Goal: Navigation & Orientation: Find specific page/section

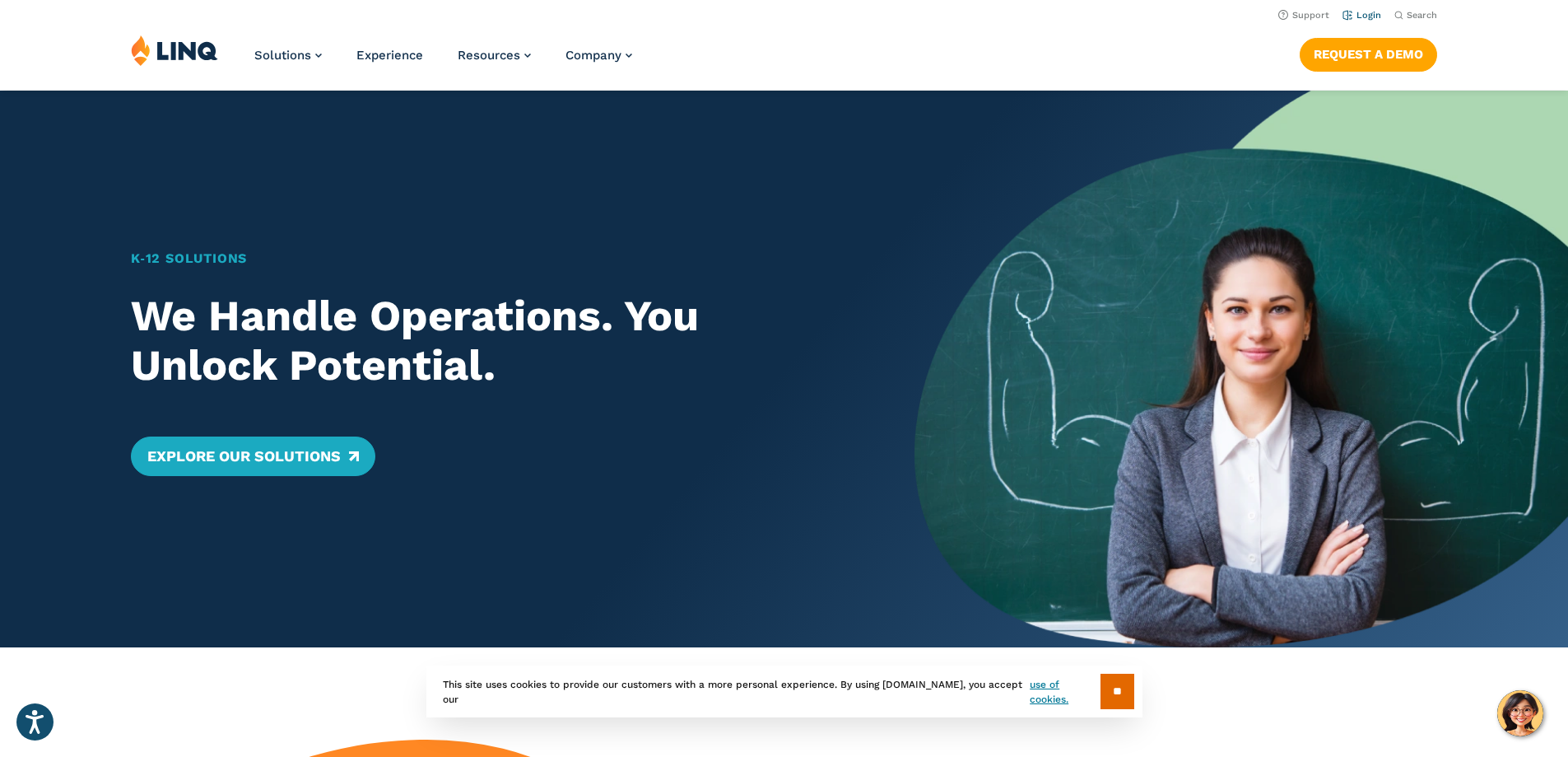
click at [1358, 18] on link "Login" at bounding box center [1361, 15] width 39 height 10
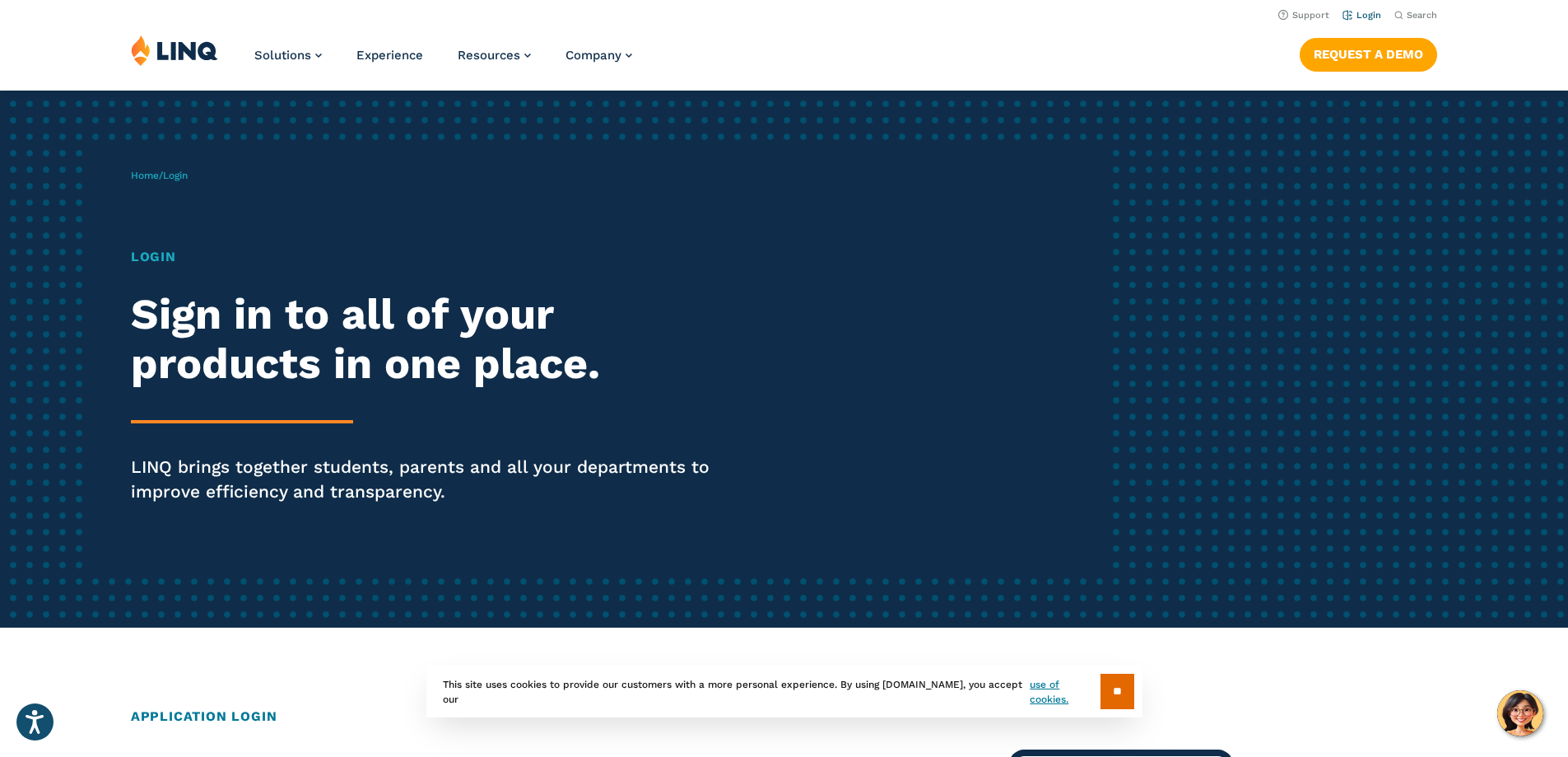
click at [1359, 18] on link "Login" at bounding box center [1361, 15] width 39 height 10
click at [1357, 14] on link "Login" at bounding box center [1361, 15] width 39 height 10
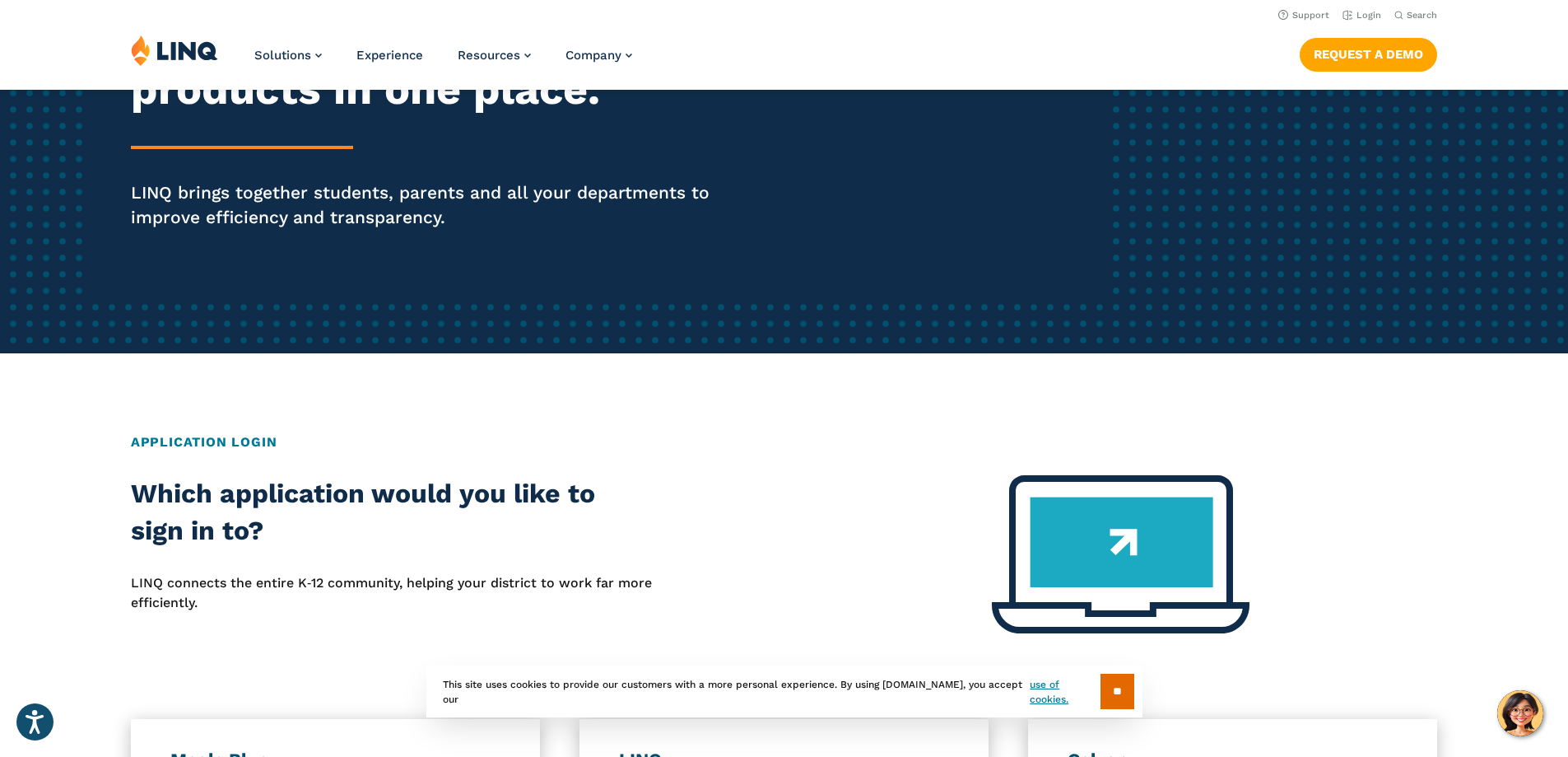
scroll to position [165, 0]
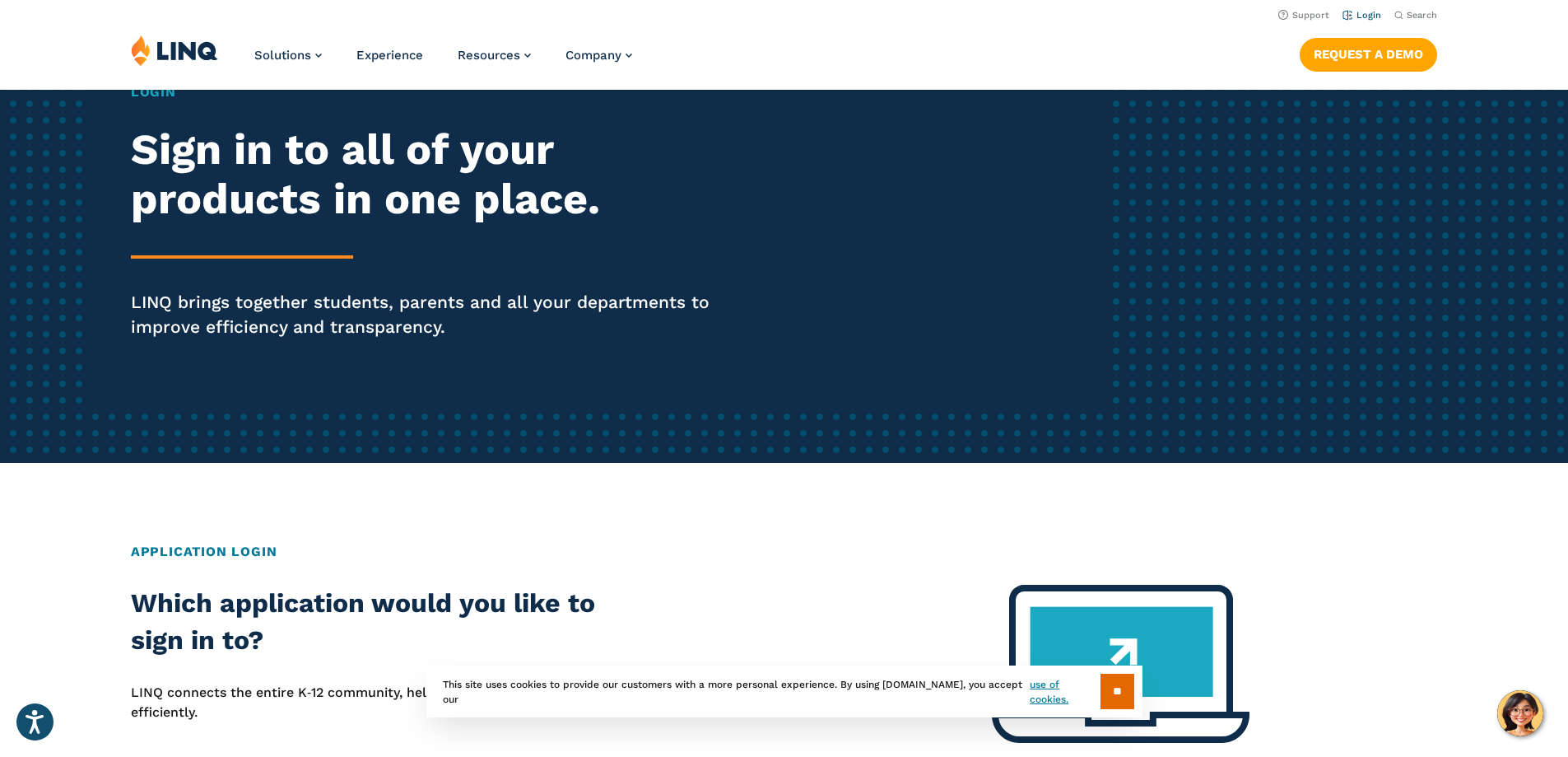
click at [1358, 17] on link "Login" at bounding box center [1361, 15] width 39 height 10
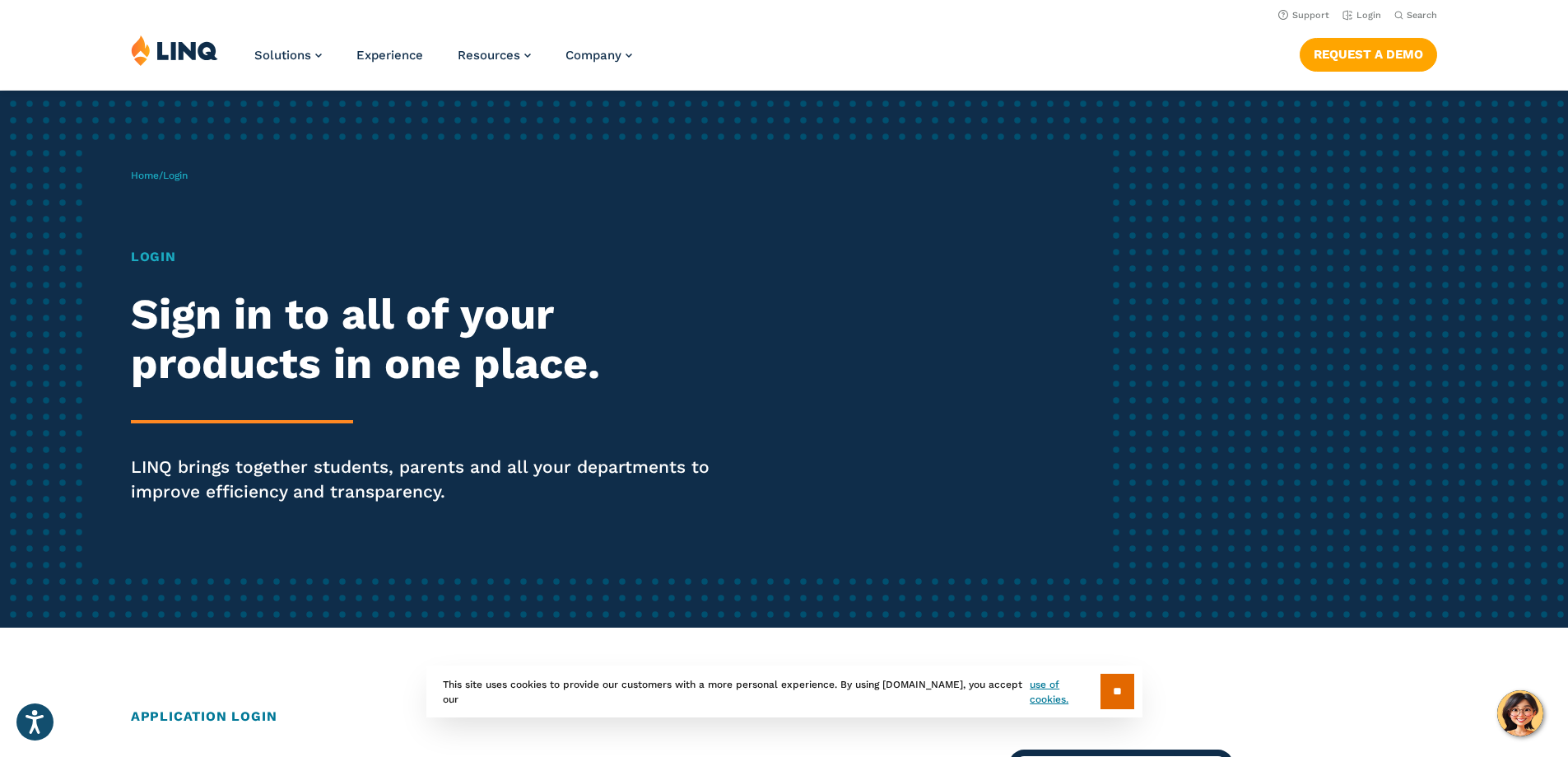
drag, startPoint x: 144, startPoint y: 248, endPoint x: 144, endPoint y: 257, distance: 9.0
click at [144, 257] on h1 "Login" at bounding box center [432, 257] width 604 height 20
drag, startPoint x: 188, startPoint y: 280, endPoint x: 202, endPoint y: 321, distance: 43.3
click at [193, 288] on div "Login Sign in to all of your products in one place. LINQ brings together studen…" at bounding box center [432, 399] width 604 height 303
drag, startPoint x: 203, startPoint y: 399, endPoint x: 206, endPoint y: 449, distance: 50.1
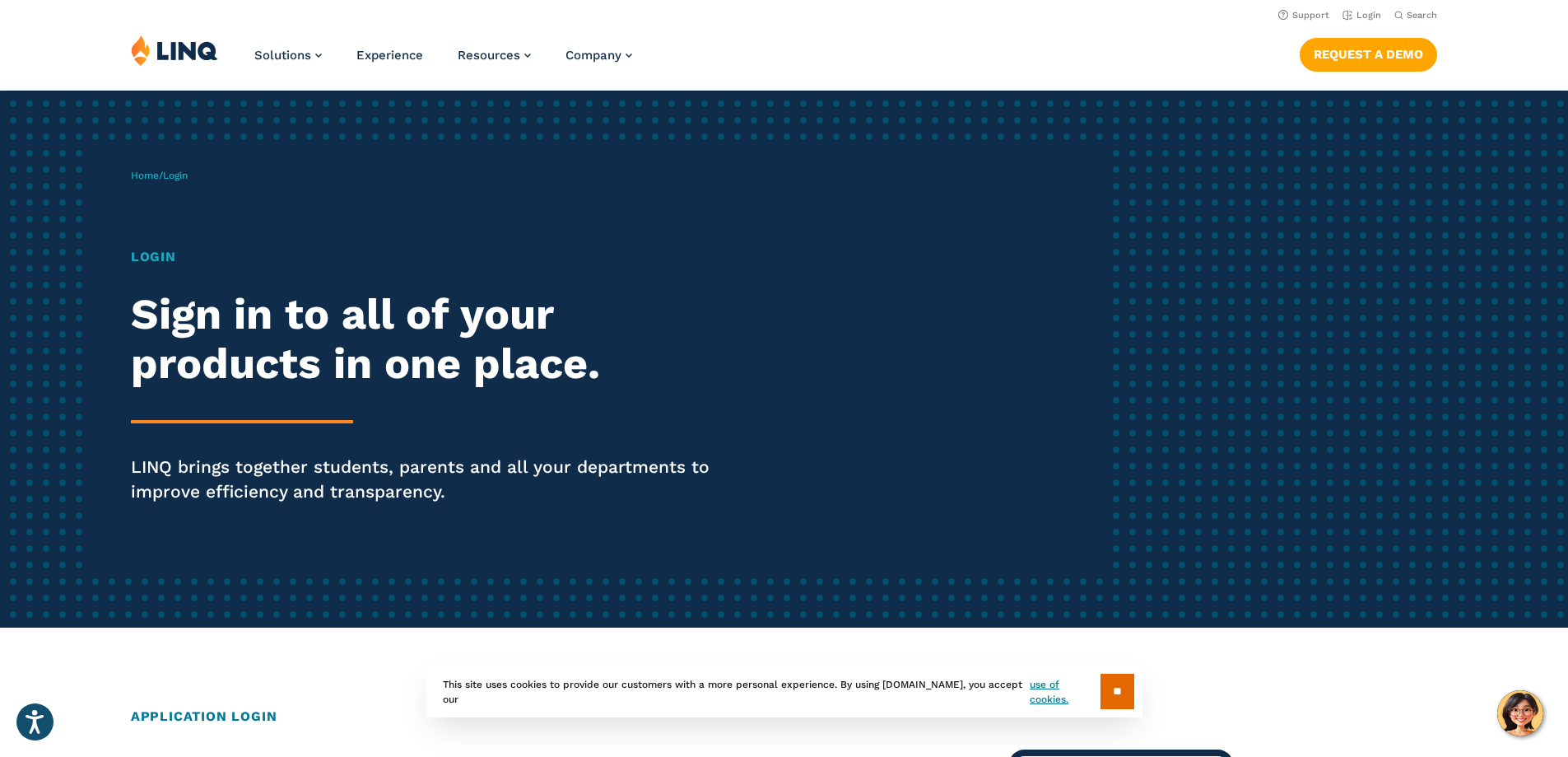
click at [203, 436] on div "Login Sign in to all of your products in one place. LINQ brings together studen…" at bounding box center [432, 399] width 604 height 303
click at [210, 460] on p "LINQ brings together students, parents and all your departments to improve effi…" at bounding box center [432, 479] width 604 height 50
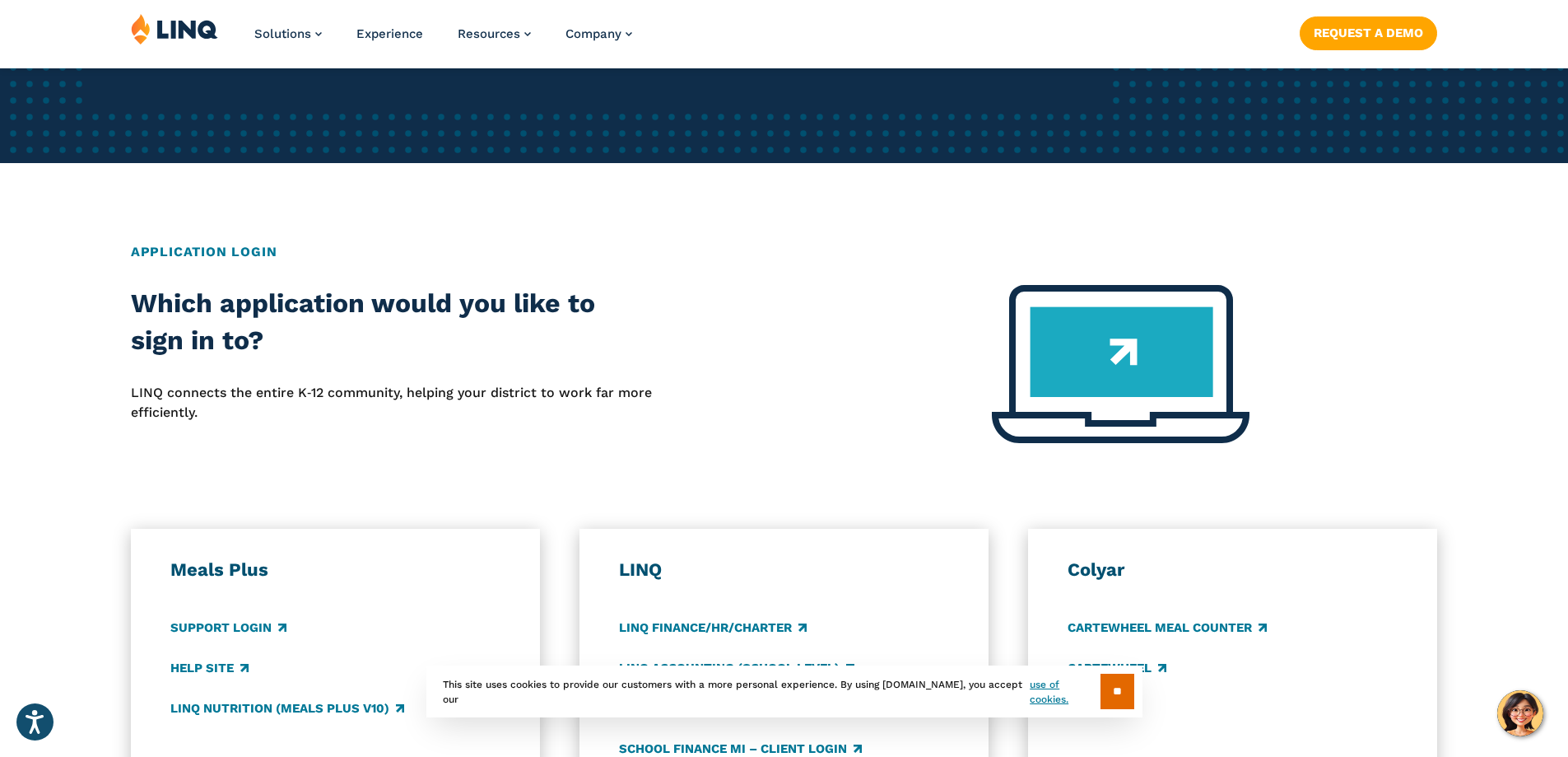
scroll to position [576, 0]
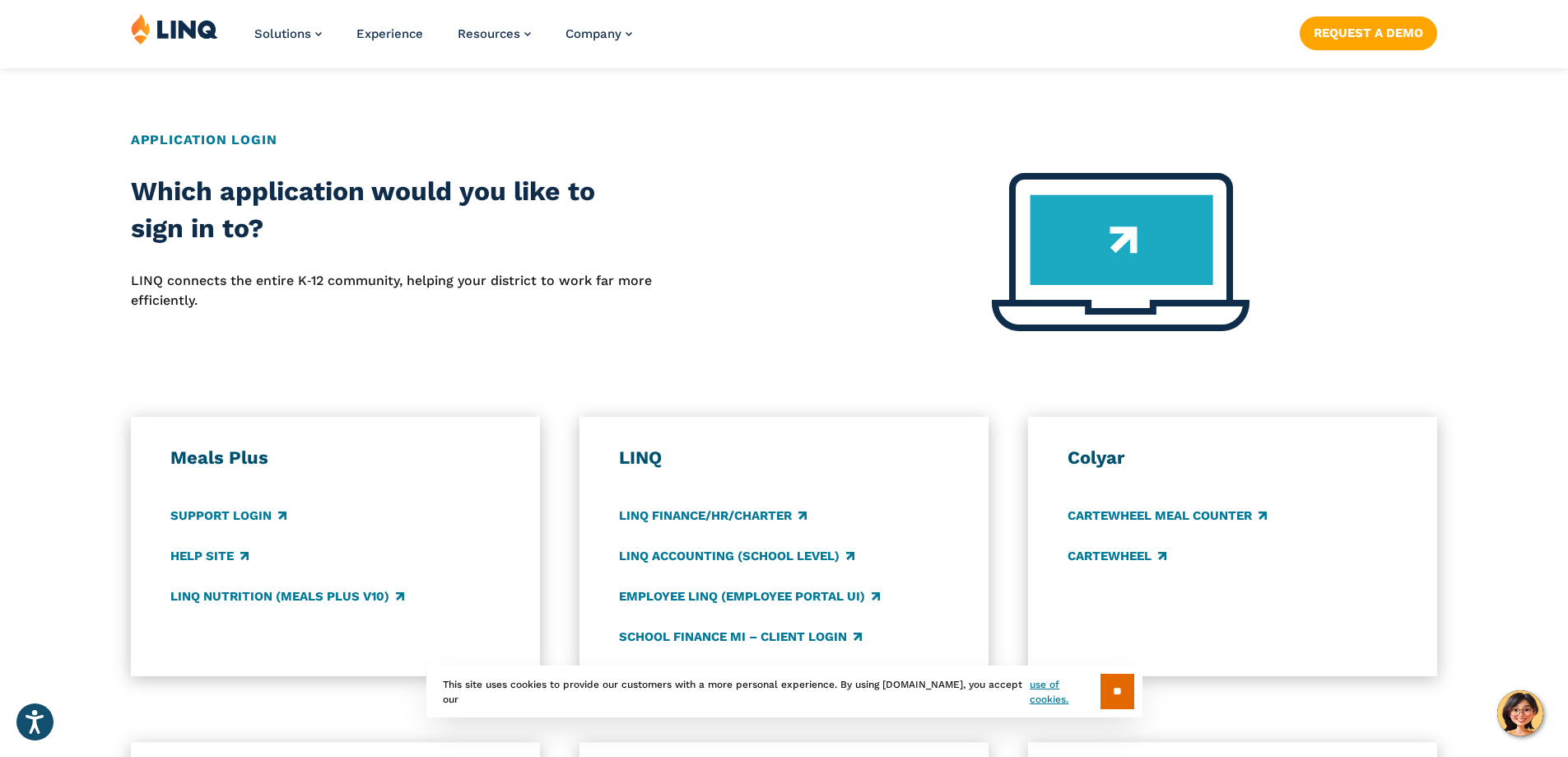
click at [238, 135] on h2 "Application Login" at bounding box center [784, 139] width 1307 height 20
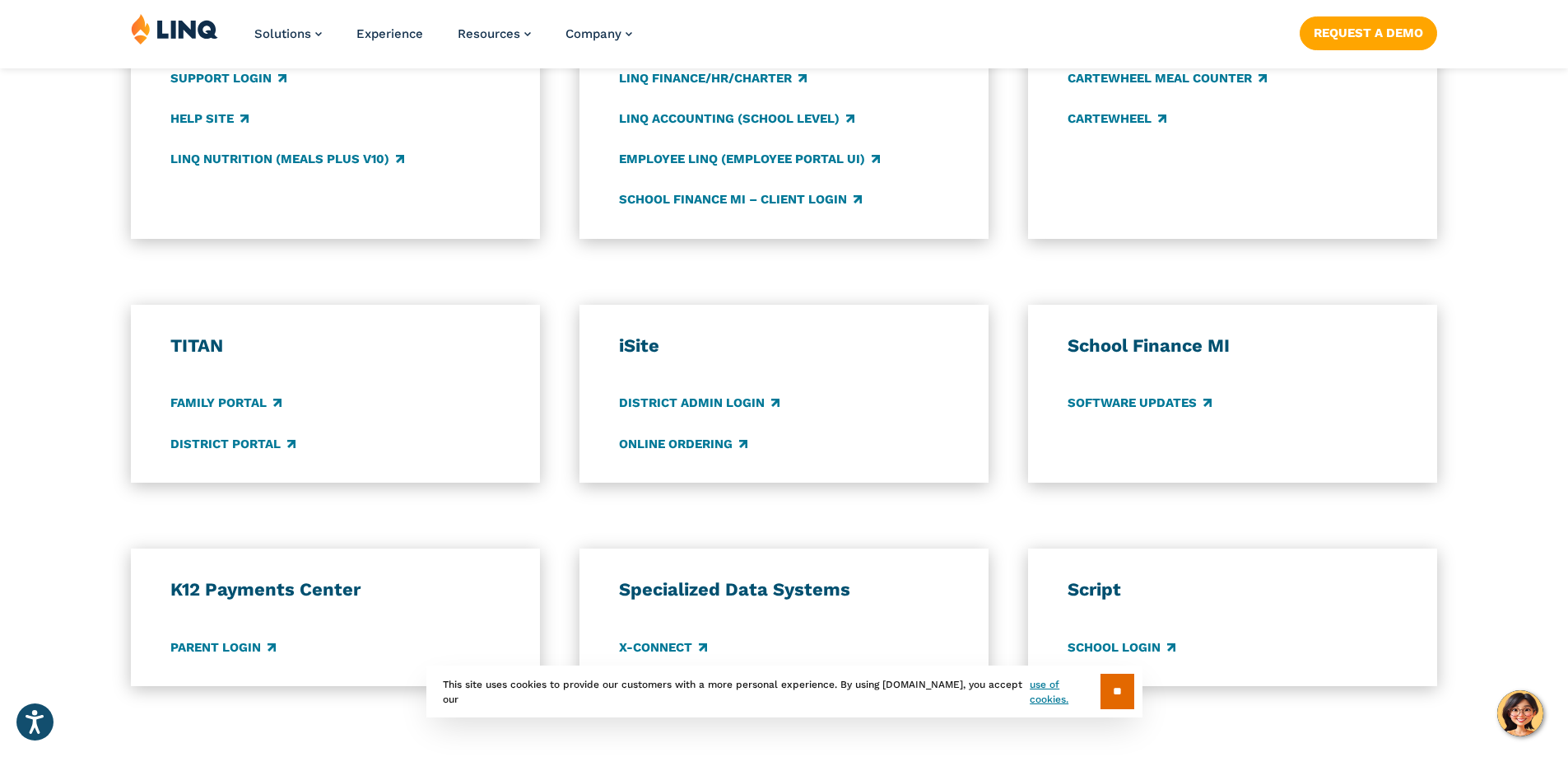
scroll to position [1070, 0]
